Goal: Information Seeking & Learning: Learn about a topic

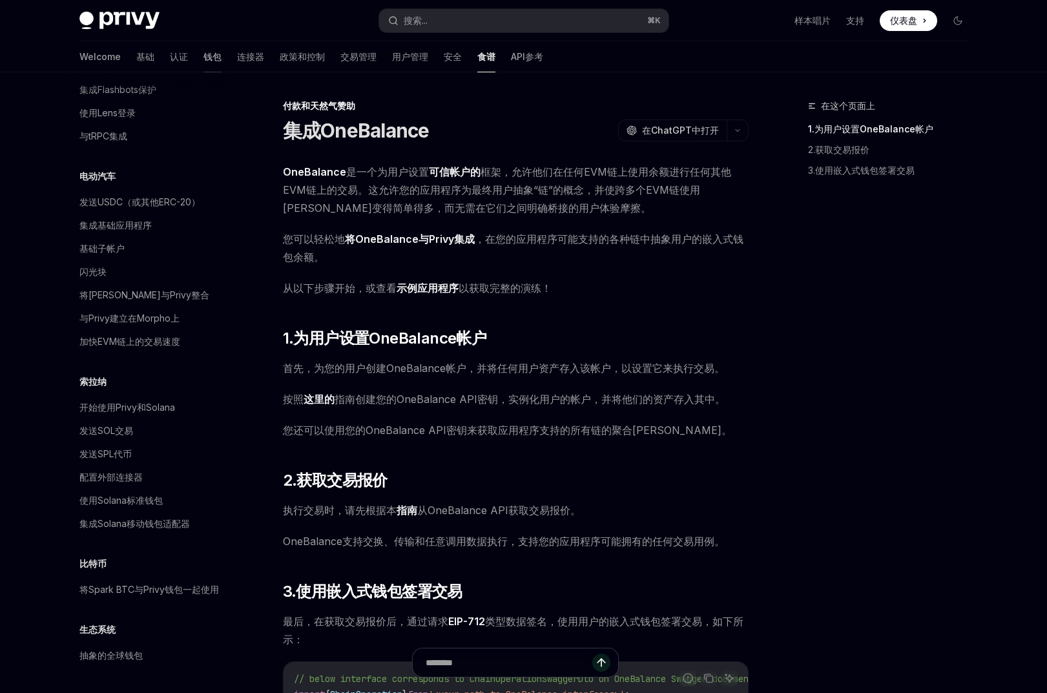
click at [204, 54] on link "钱包" at bounding box center [213, 56] width 18 height 31
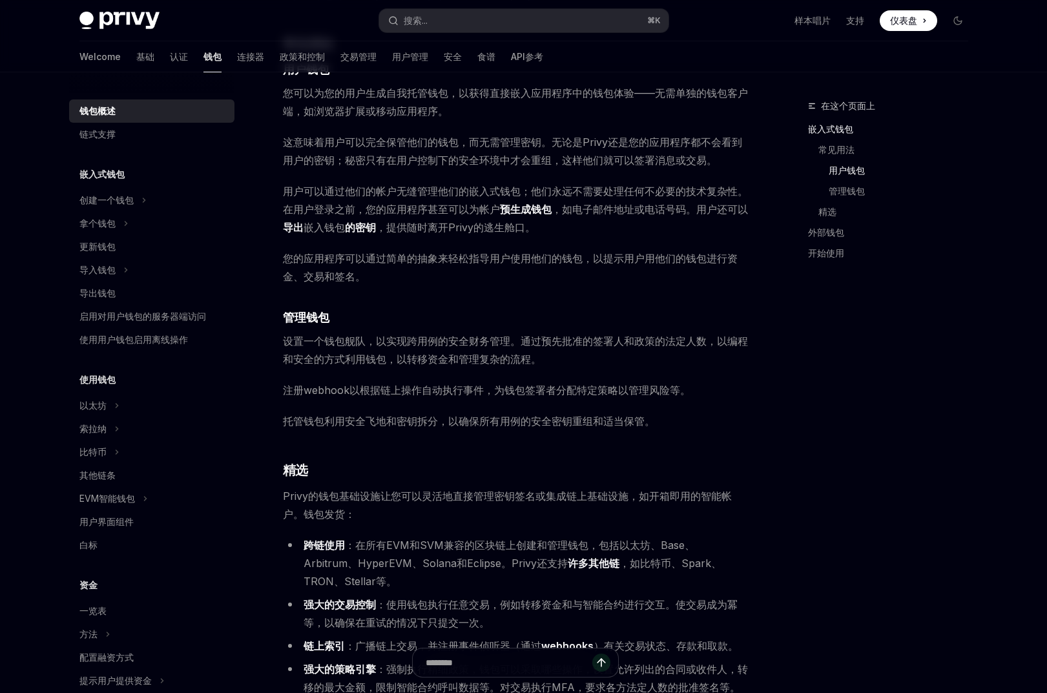
scroll to position [1113, 0]
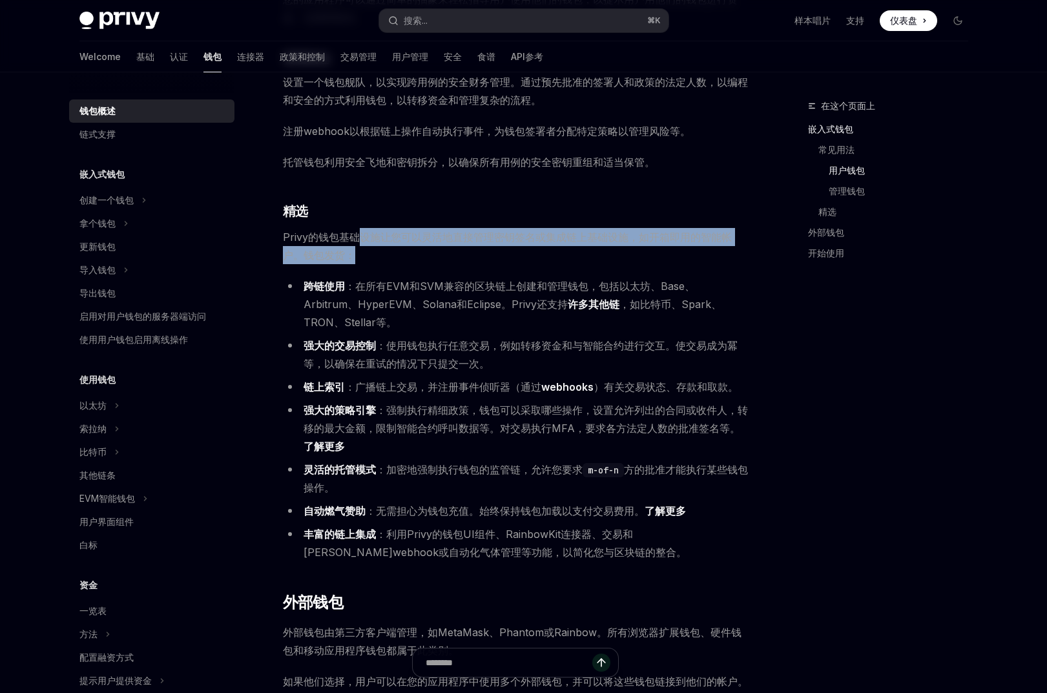
drag, startPoint x: 407, startPoint y: 243, endPoint x: 453, endPoint y: 259, distance: 48.6
click at [453, 259] on span "Privy的钱包基础设施让您可以灵活地直接管理密钥签名或集成链上基础设施，如开箱即用的智能帐户。钱包发货：" at bounding box center [516, 246] width 466 height 36
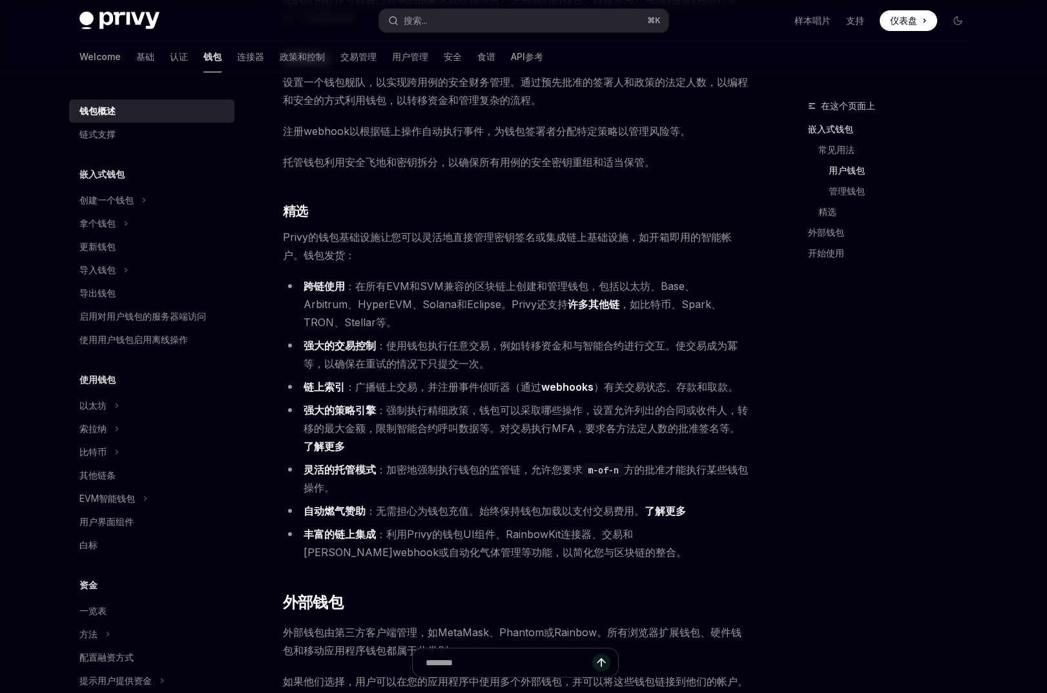
click at [689, 299] on li "跨链使用 ：在所有EVM和SVM兼容的区块链上创建和管理钱包，包括以太坊、Base、Arbitrum、HyperEVM、Solana和Eclipse。Priv…" at bounding box center [516, 304] width 466 height 54
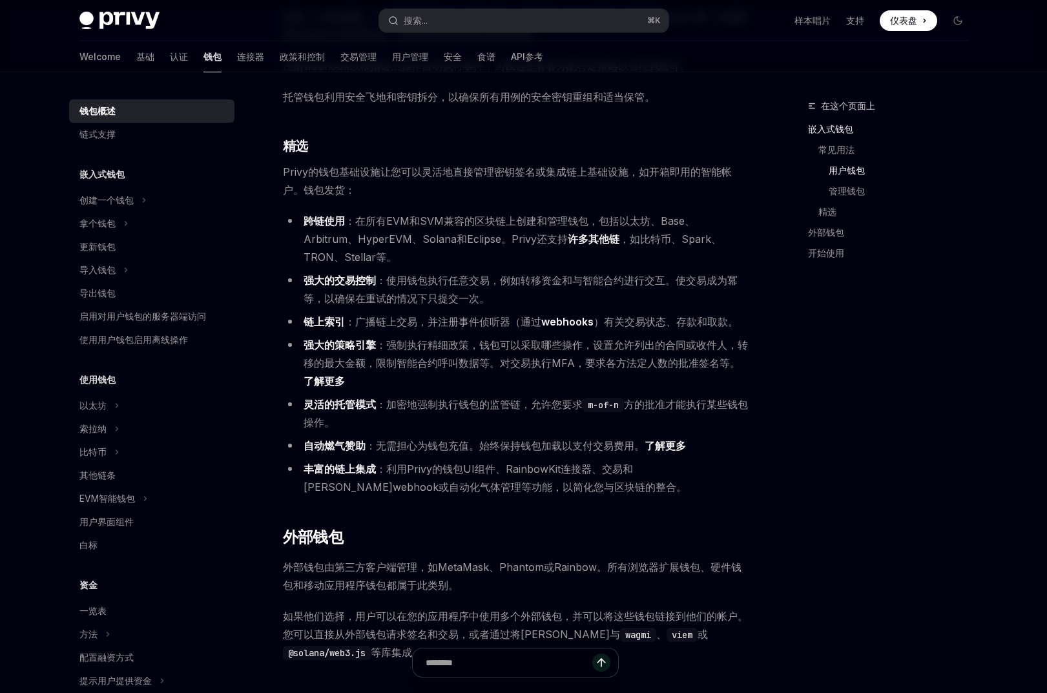
scroll to position [1170, 0]
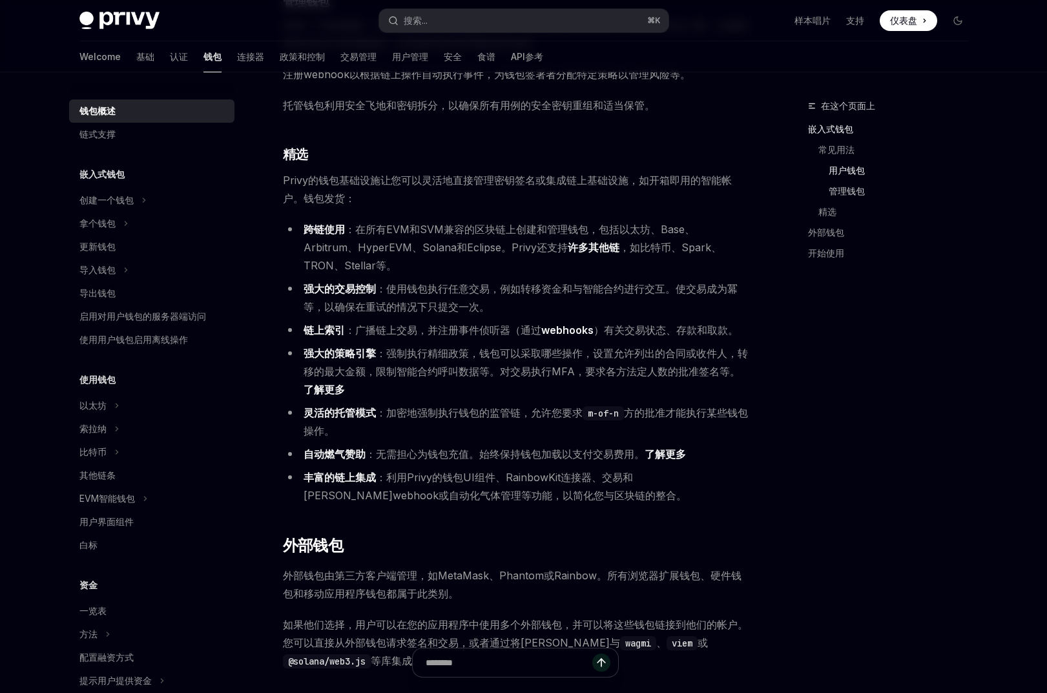
click at [852, 190] on link "管理钱包" at bounding box center [904, 191] width 150 height 21
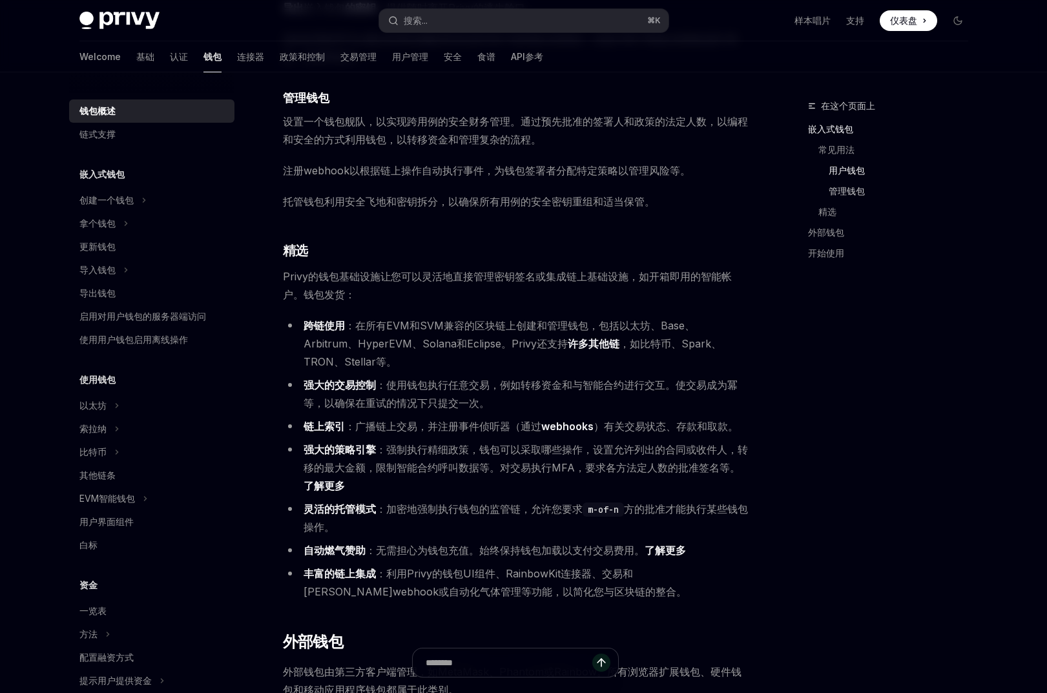
scroll to position [1065, 0]
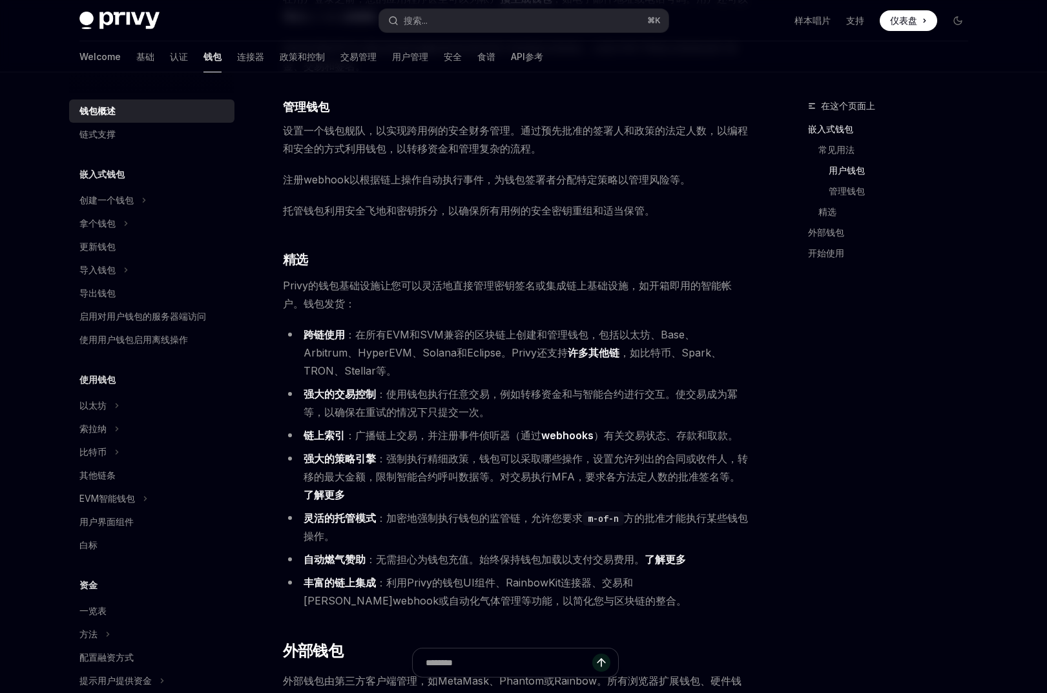
click at [318, 334] on strong "跨链使用" at bounding box center [324, 334] width 41 height 13
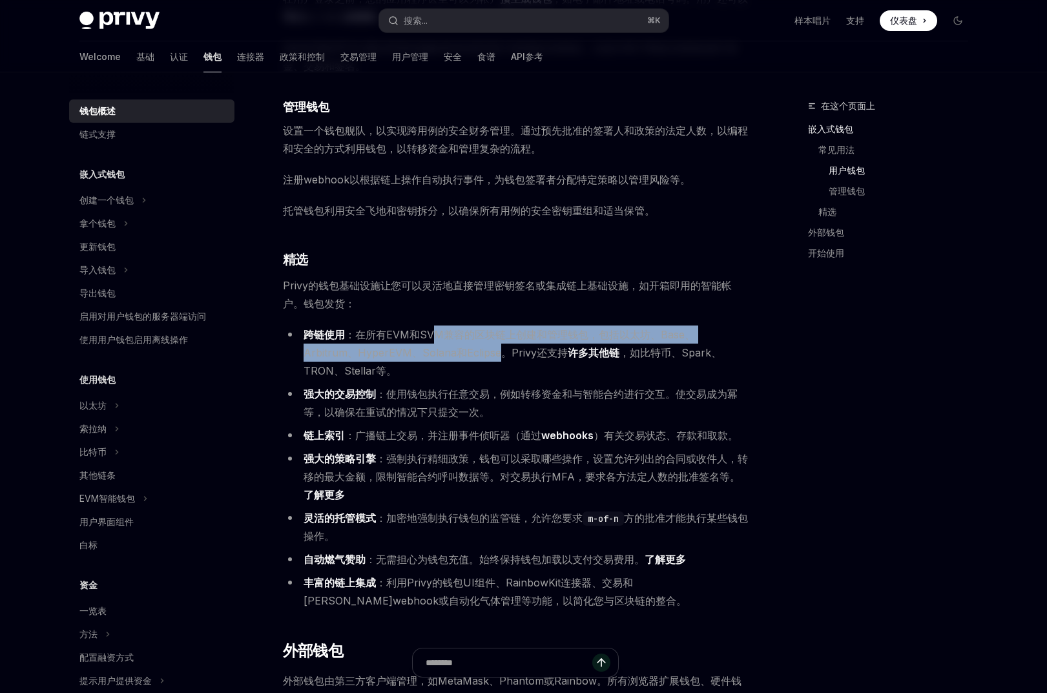
drag, startPoint x: 435, startPoint y: 333, endPoint x: 446, endPoint y: 350, distance: 20.1
click at [446, 350] on li "跨链使用 ：在所有EVM和SVM兼容的区块链上创建和管理钱包，包括以太坊、Base、Arbitrum、HyperEVM、Solana和Eclipse。Priv…" at bounding box center [516, 353] width 466 height 54
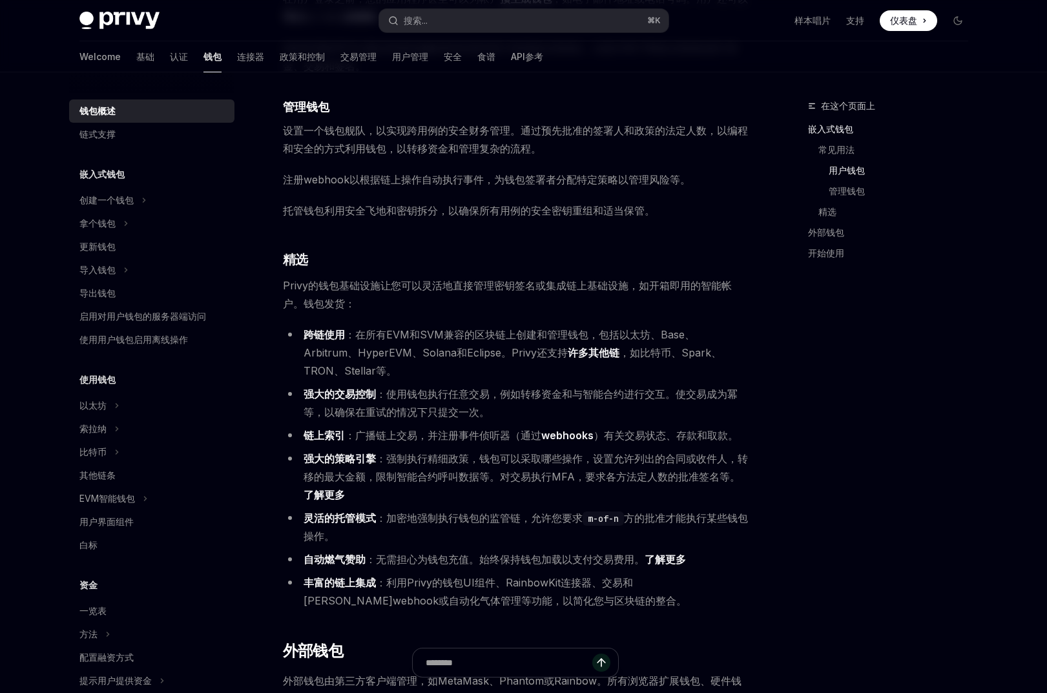
click at [669, 370] on li "跨链使用 ：在所有EVM和SVM兼容的区块链上创建和管理钱包，包括以太坊、Base、Arbitrum、HyperEVM、Solana和Eclipse。Priv…" at bounding box center [516, 353] width 466 height 54
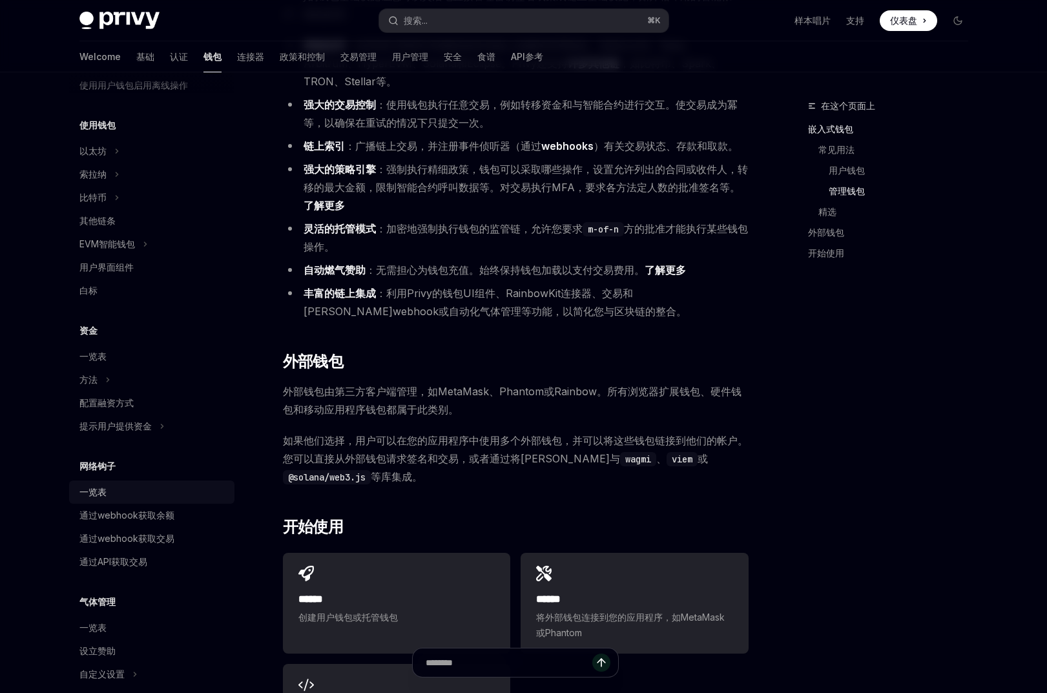
scroll to position [325, 0]
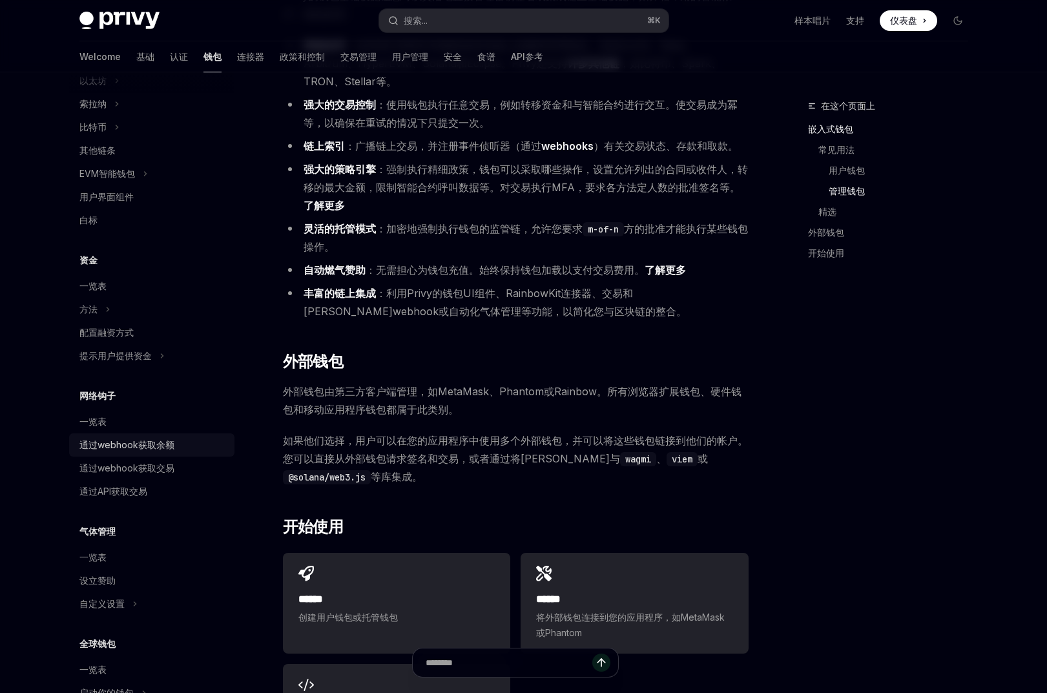
click at [147, 441] on div "通过webhook获取余额" at bounding box center [126, 445] width 95 height 16
type textarea "*"
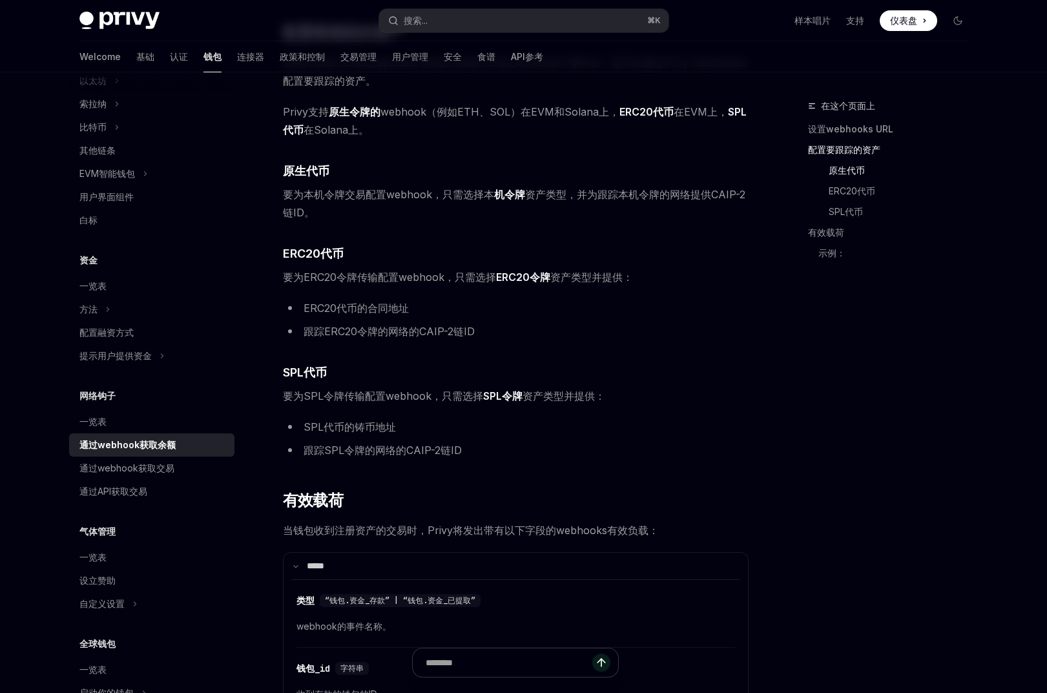
scroll to position [750, 0]
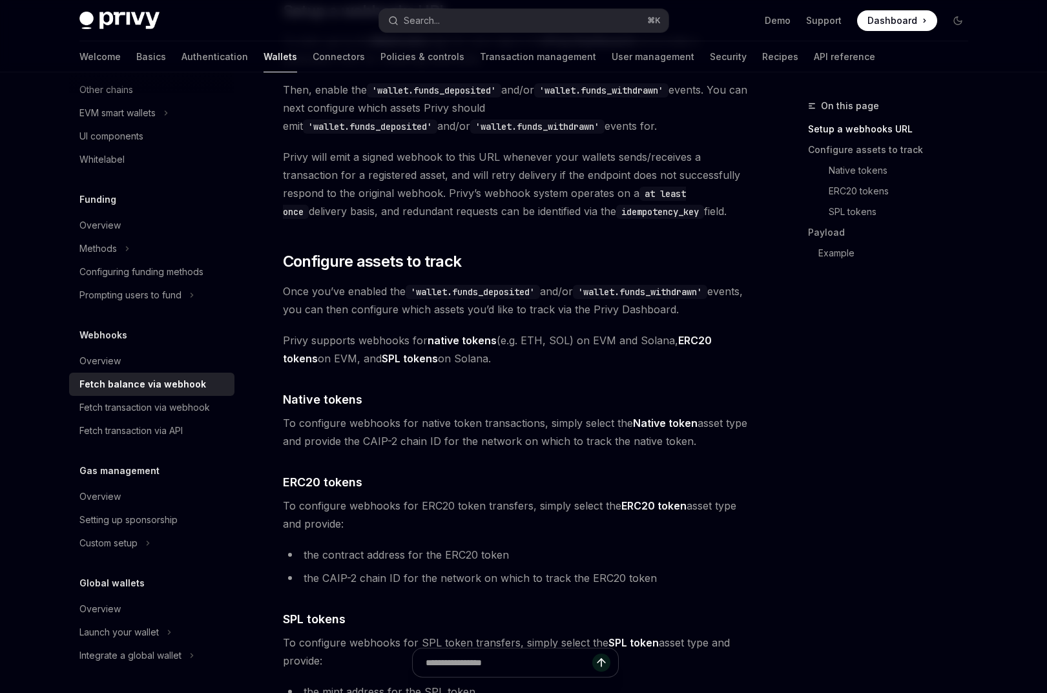
scroll to position [467, 0]
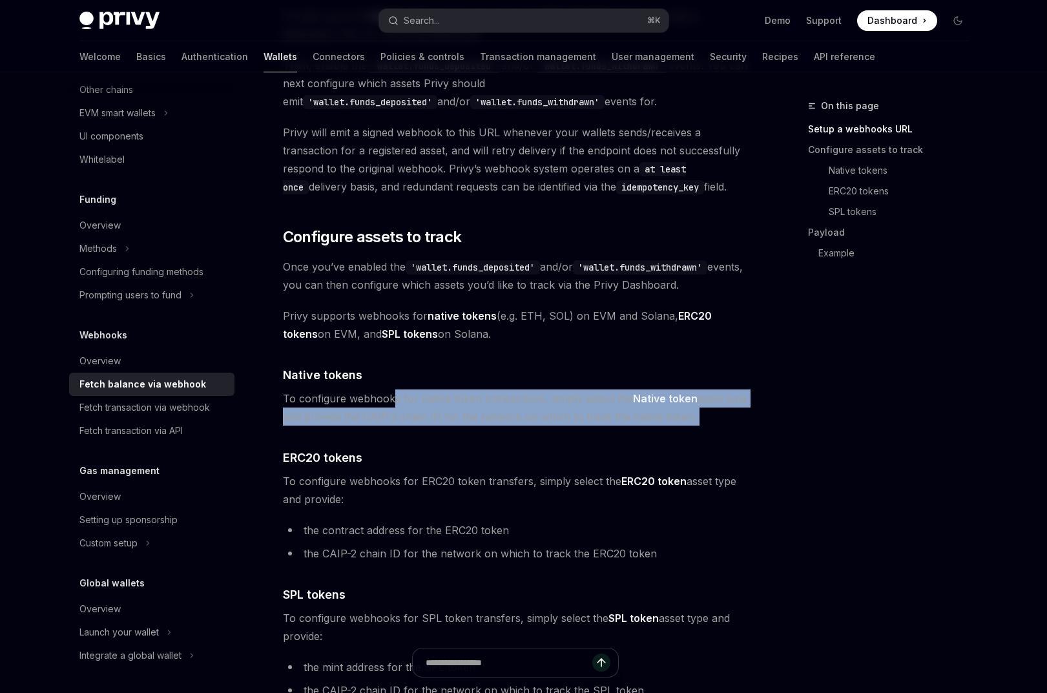
drag, startPoint x: 391, startPoint y: 399, endPoint x: 678, endPoint y: 434, distance: 288.9
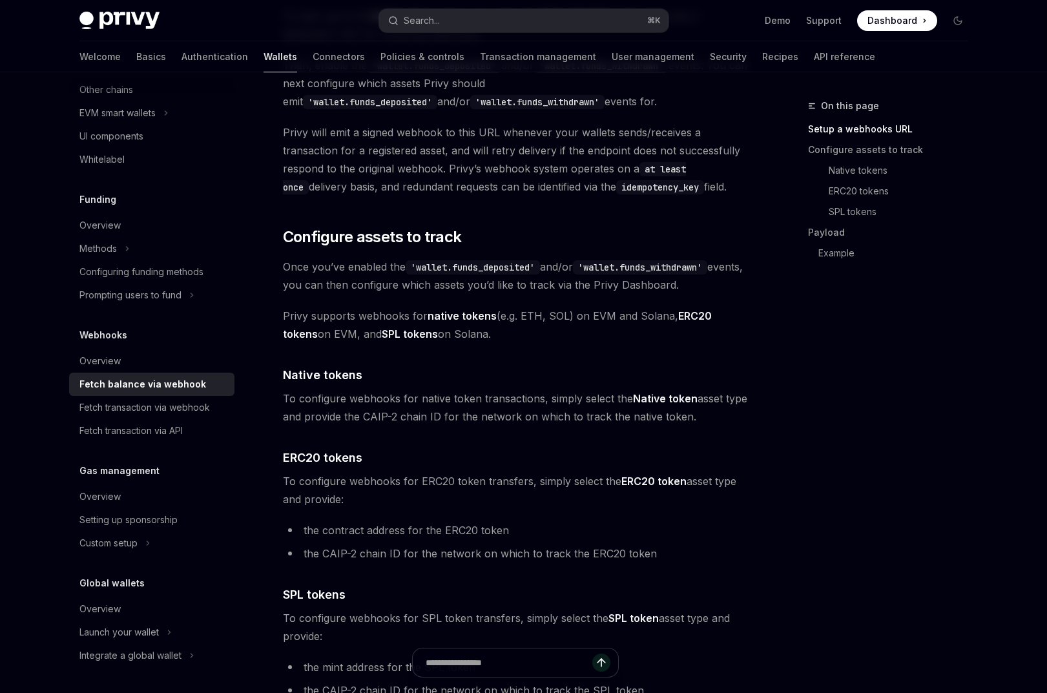
click at [862, 465] on div "On this page Setup a webhooks URL Configure assets to track Native tokens ERC20…" at bounding box center [880, 395] width 196 height 595
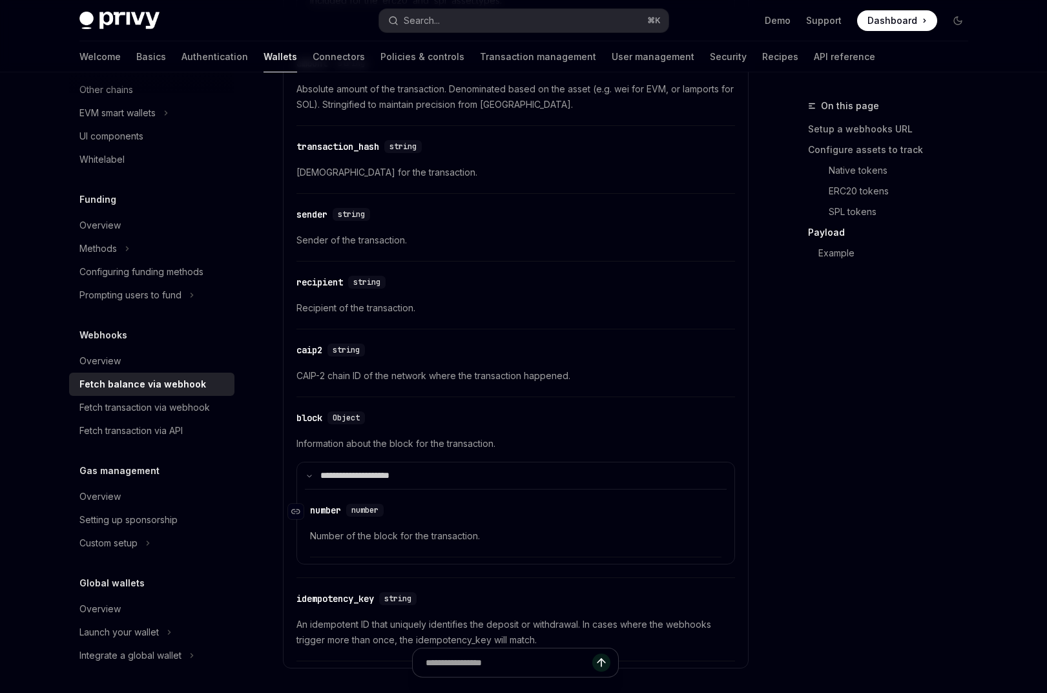
scroll to position [1441, 0]
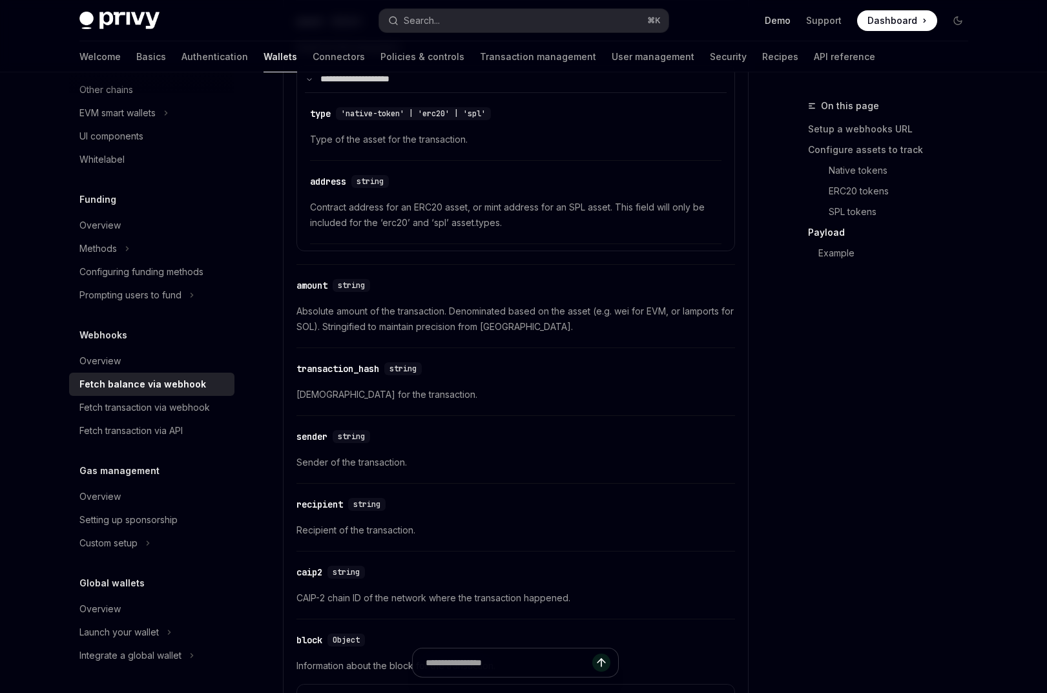
click at [780, 23] on link "Demo" at bounding box center [778, 20] width 26 height 13
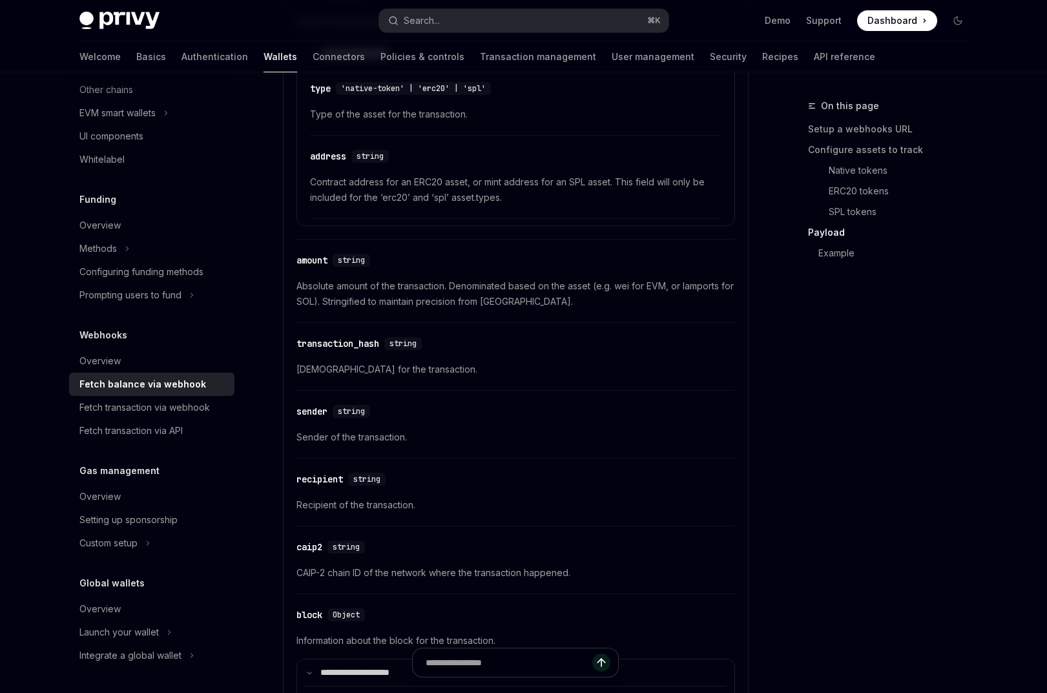
scroll to position [1561, 0]
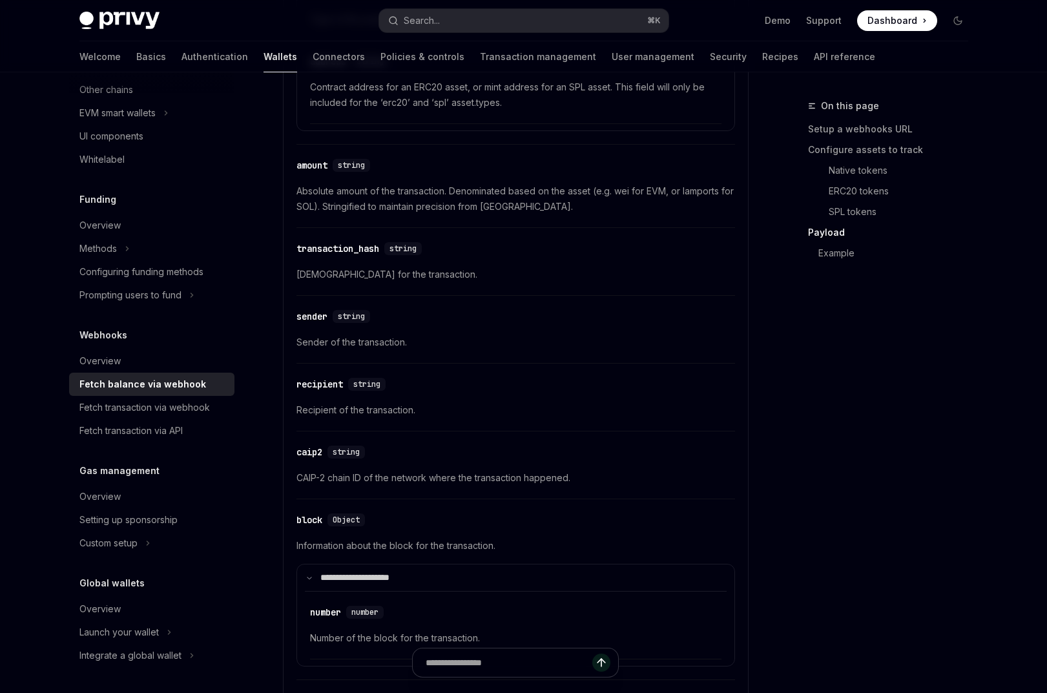
click at [123, 576] on h5 "Global wallets" at bounding box center [111, 584] width 65 height 16
click at [117, 585] on h5 "Global wallets" at bounding box center [111, 584] width 65 height 16
click at [109, 606] on div "Overview" at bounding box center [99, 610] width 41 height 16
type textarea "*"
